Goal: Task Accomplishment & Management: Manage account settings

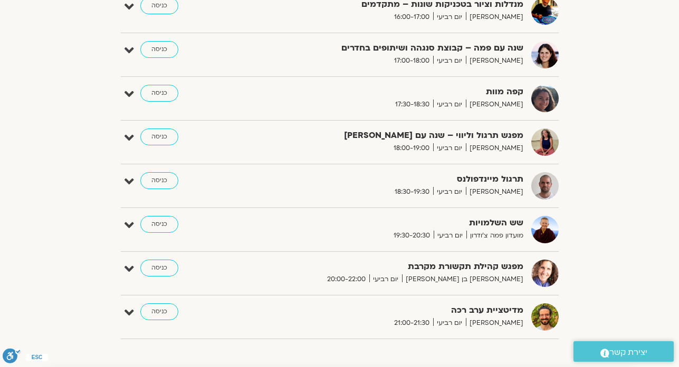
scroll to position [569, 0]
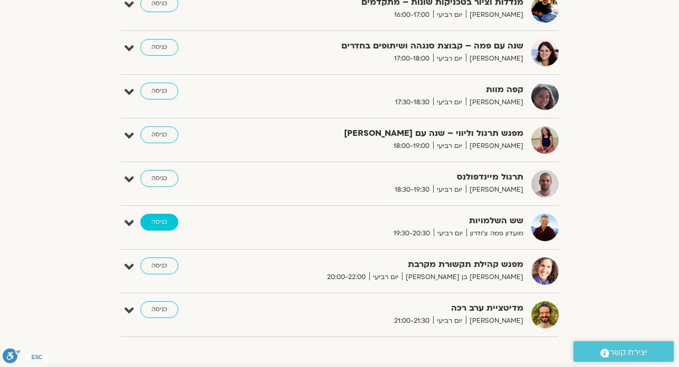
click at [164, 225] on link "כניסה" at bounding box center [159, 222] width 38 height 17
